Goal: Task Accomplishment & Management: Complete application form

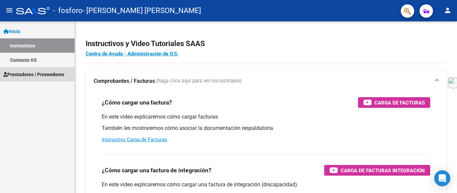
click at [41, 74] on span "Prestadores / Proveedores" at bounding box center [33, 74] width 61 height 7
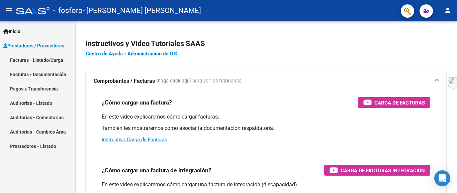
click at [35, 61] on link "Facturas - Listado/Carga" at bounding box center [37, 60] width 75 height 14
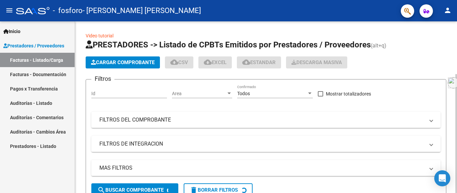
click at [127, 27] on div "Video tutorial PRESTADORES -> Listado de CPBTs Emitidos por Prestadores / Prove…" at bounding box center [266, 145] width 382 height 248
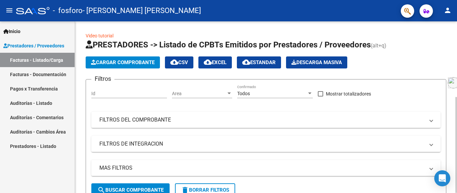
scroll to position [33, 0]
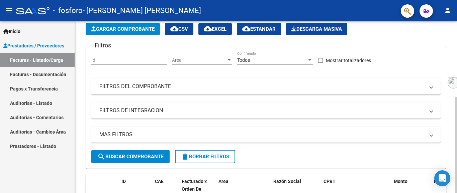
click at [141, 30] on span "Cargar Comprobante" at bounding box center [123, 29] width 64 height 6
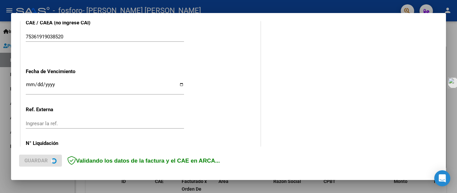
scroll to position [473, 0]
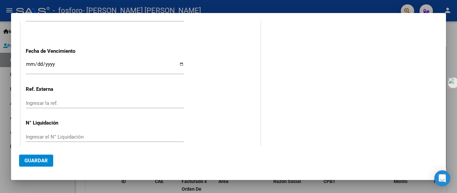
click at [33, 163] on span "Guardar" at bounding box center [35, 161] width 23 height 6
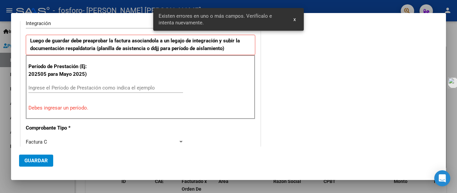
scroll to position [170, 0]
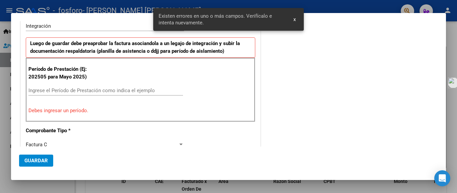
click at [70, 91] on input "Ingrese el Período de Prestación como indica el ejemplo" at bounding box center [105, 91] width 155 height 6
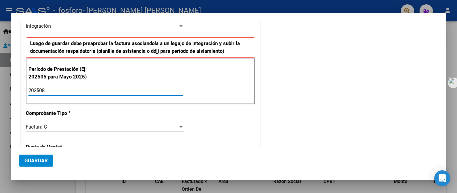
type input "202508"
click at [28, 163] on span "Guardar" at bounding box center [35, 161] width 23 height 6
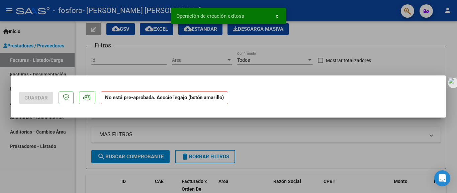
scroll to position [0, 0]
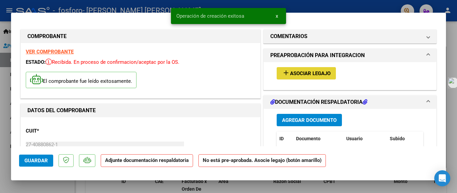
click at [305, 74] on span "Asociar Legajo" at bounding box center [310, 74] width 41 height 6
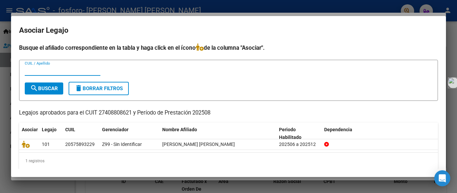
click at [42, 69] on input "CUIL / Apellido" at bounding box center [63, 71] width 76 height 6
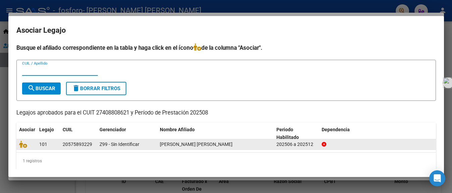
click at [171, 143] on span "[PERSON_NAME] [PERSON_NAME]" at bounding box center [196, 144] width 73 height 5
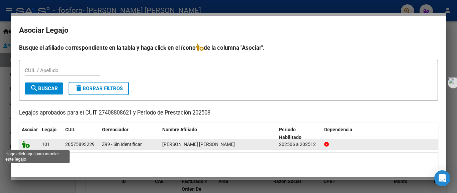
click at [25, 145] on icon at bounding box center [26, 144] width 8 height 7
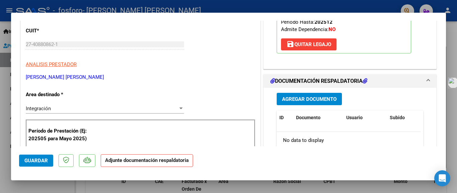
scroll to position [167, 0]
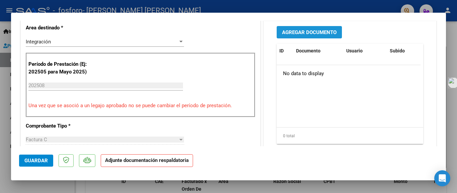
click at [303, 32] on span "Agregar Documento" at bounding box center [309, 32] width 55 height 6
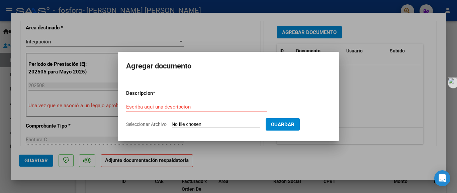
type input "C:\fakepath\[PERSON_NAME].pdf"
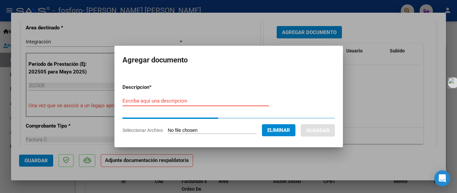
click at [163, 101] on form "Descripcion * Escriba aquí una descripcion Seleccionar Archivo Eliminar Guardar" at bounding box center [229, 109] width 213 height 61
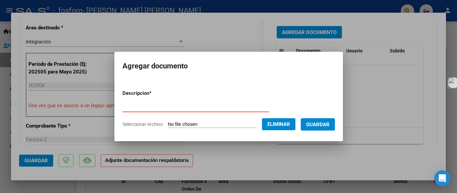
type input "planilla de asistencia"
click at [318, 126] on span "Guardar" at bounding box center [317, 125] width 23 height 6
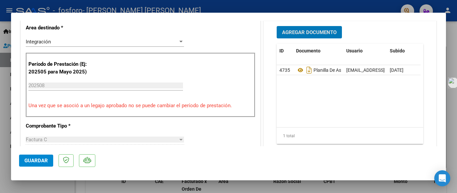
click at [28, 162] on span "Guardar" at bounding box center [35, 161] width 23 height 6
click at [38, 161] on span "Guardar" at bounding box center [35, 161] width 23 height 6
